Goal: Task Accomplishment & Management: Manage account settings

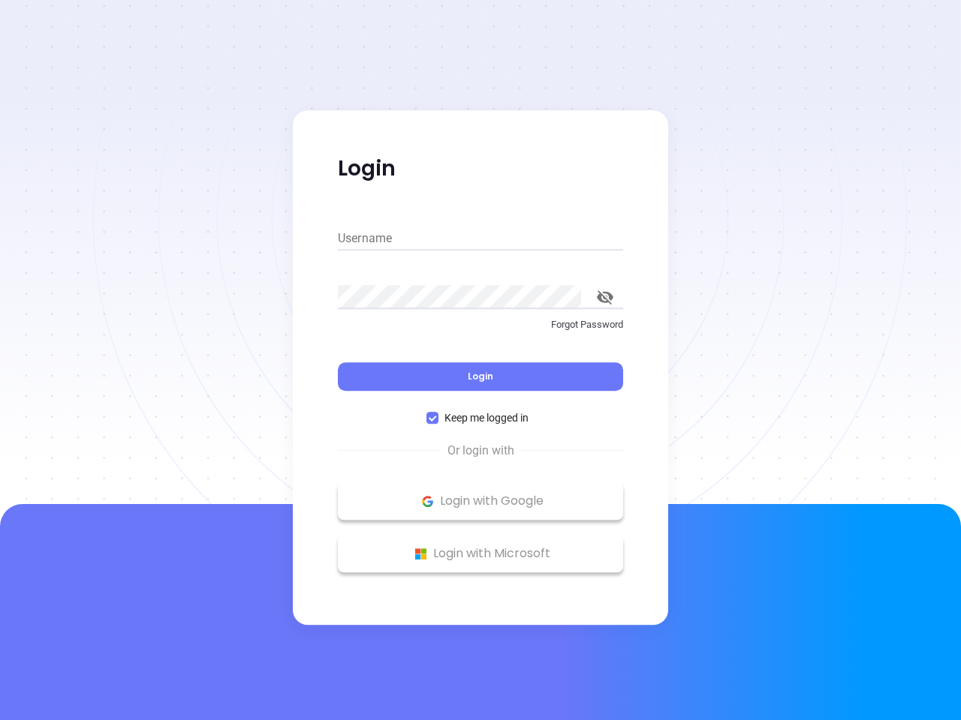
click at [480, 360] on div "Login" at bounding box center [480, 367] width 285 height 47
click at [480, 239] on input "Username" at bounding box center [480, 239] width 285 height 24
click at [605, 297] on icon "toggle password visibility" at bounding box center [605, 297] width 17 height 14
click at [480, 377] on span "Login" at bounding box center [481, 376] width 26 height 13
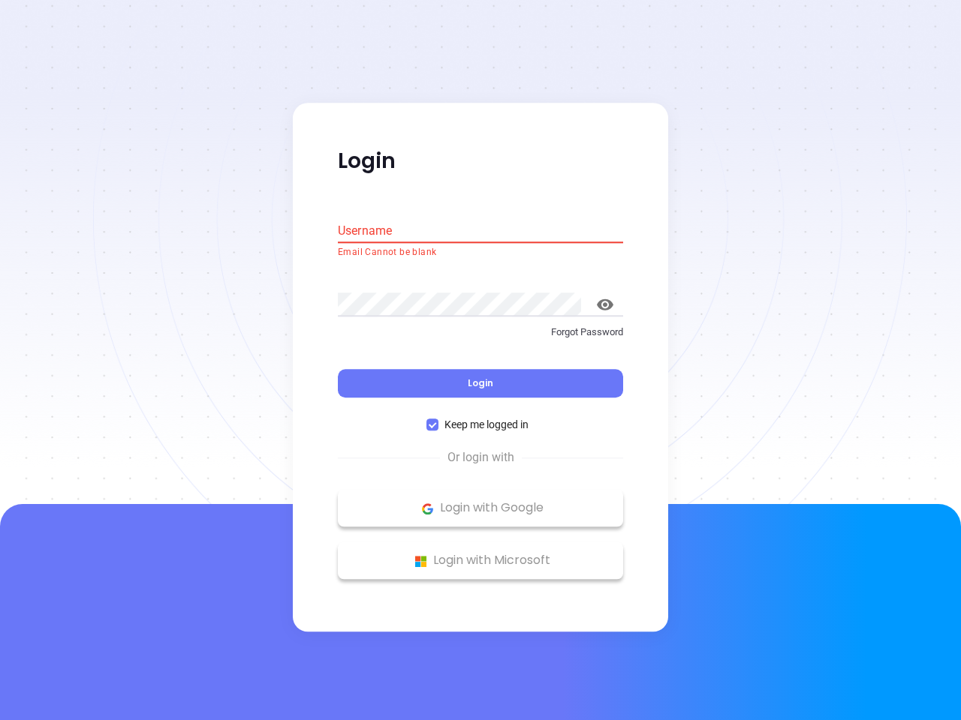
click at [480, 418] on span "Keep me logged in" at bounding box center [486, 425] width 96 height 17
click at [438, 419] on input "Keep me logged in" at bounding box center [432, 425] width 12 height 12
checkbox input "false"
click at [480, 501] on p "Login with Google" at bounding box center [480, 509] width 270 height 23
click at [480, 554] on p "Login with Microsoft" at bounding box center [480, 561] width 270 height 23
